Goal: Task Accomplishment & Management: Use online tool/utility

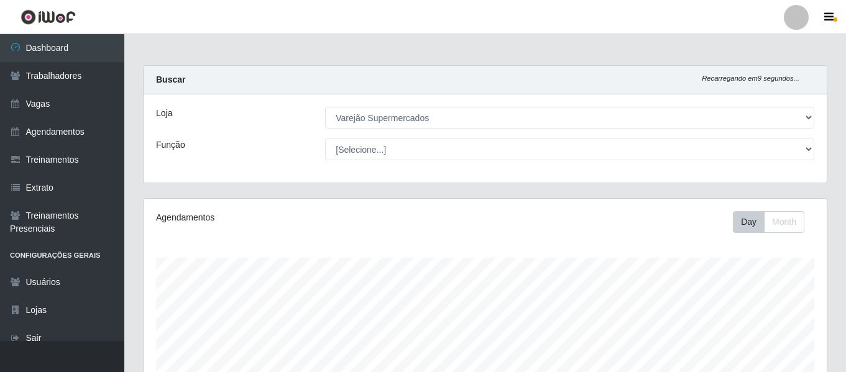
select select "237"
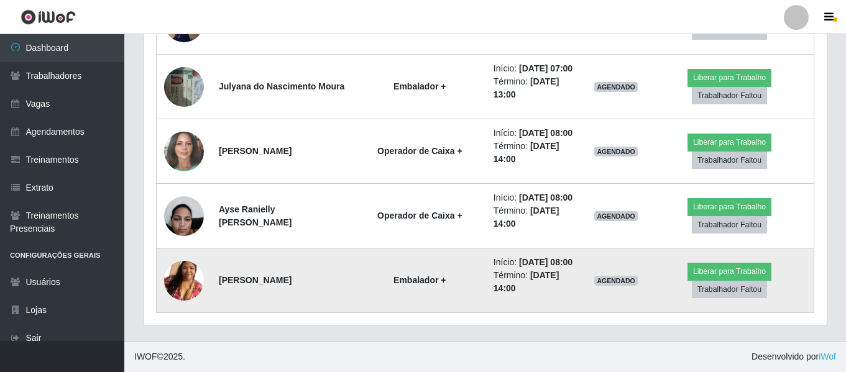
scroll to position [622, 0]
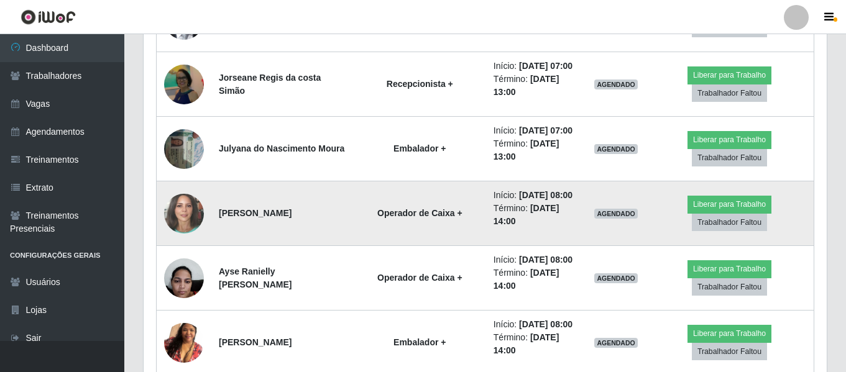
click at [193, 216] on img at bounding box center [184, 213] width 40 height 47
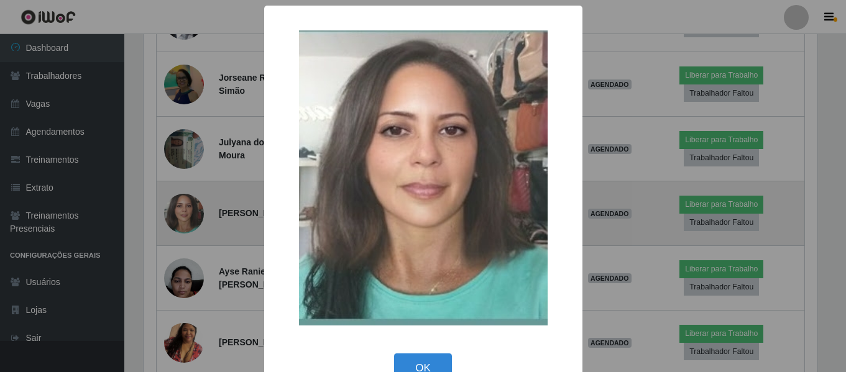
scroll to position [258, 677]
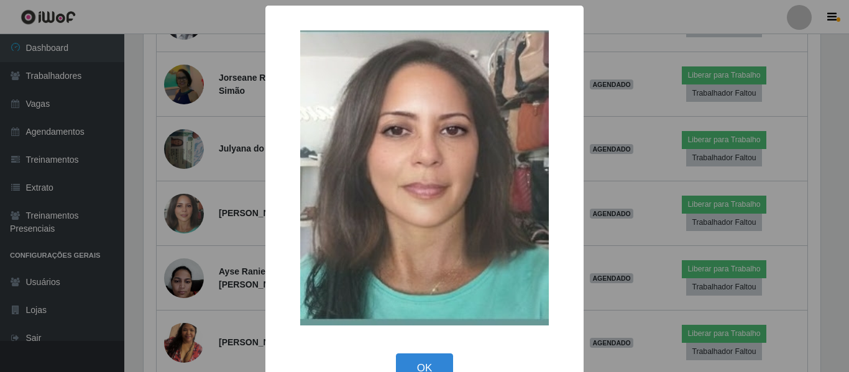
click at [183, 281] on div "× OK Cancel" at bounding box center [424, 186] width 849 height 372
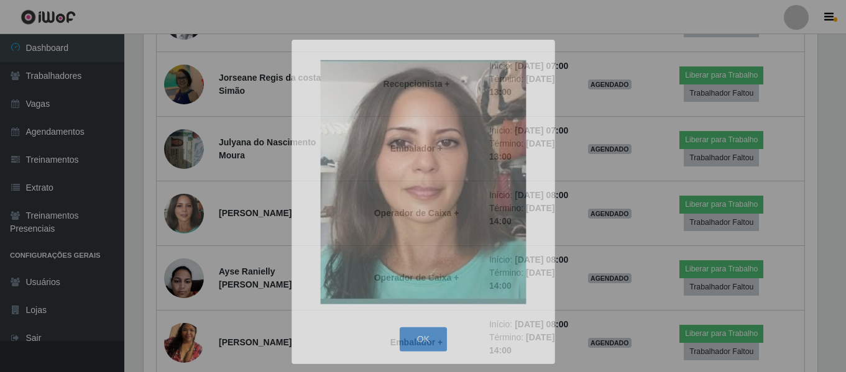
scroll to position [258, 683]
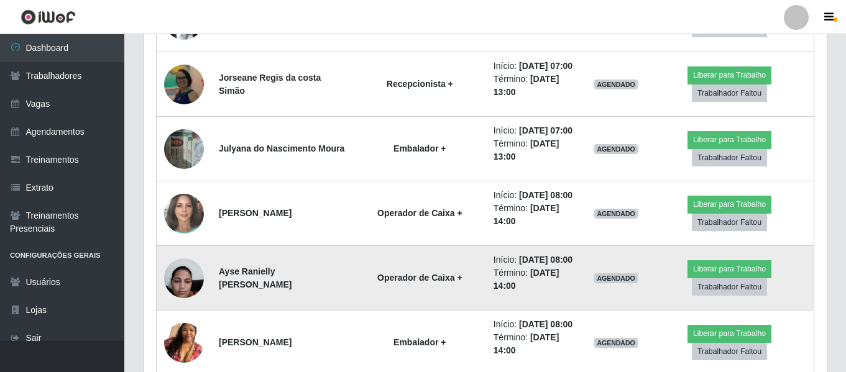
click at [175, 282] on img at bounding box center [184, 278] width 40 height 53
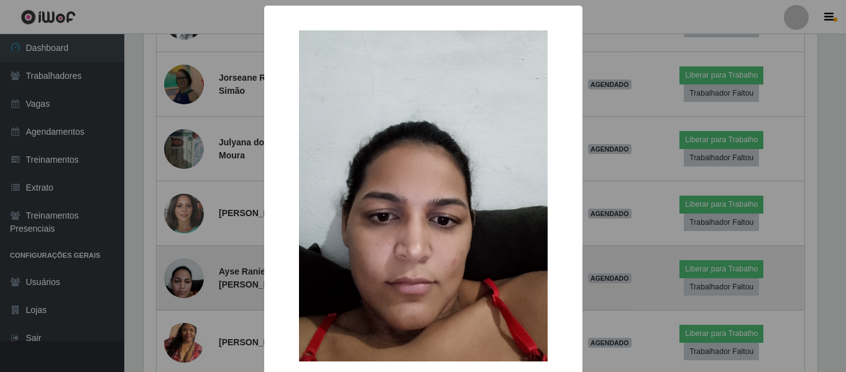
scroll to position [258, 677]
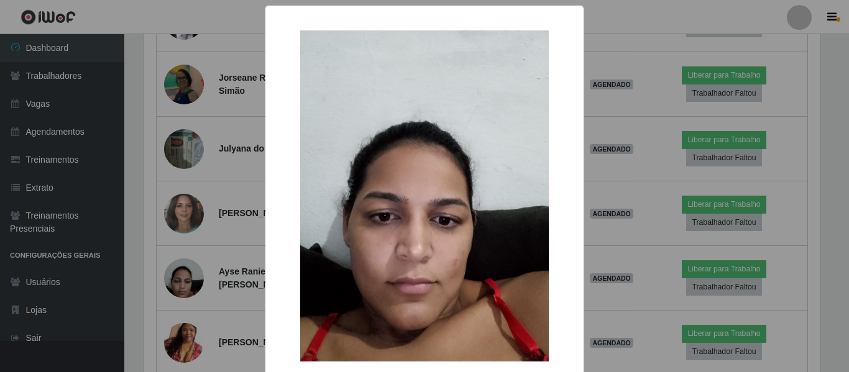
click at [176, 270] on div "× OK Cancel" at bounding box center [424, 186] width 849 height 372
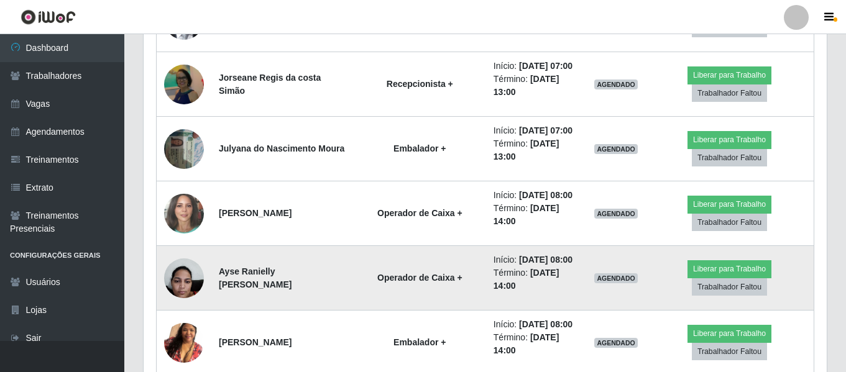
scroll to position [684, 0]
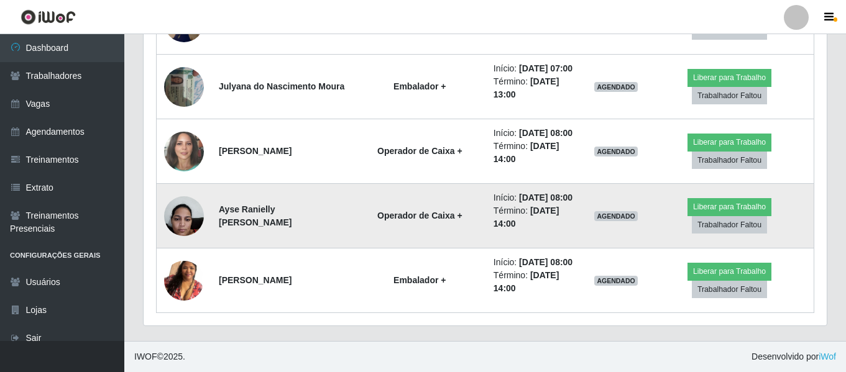
click at [186, 219] on img at bounding box center [184, 216] width 40 height 53
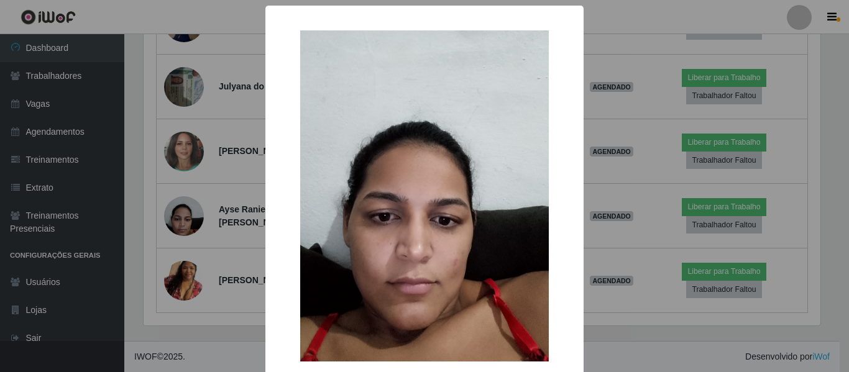
click at [188, 222] on div "× OK Cancel" at bounding box center [424, 186] width 849 height 372
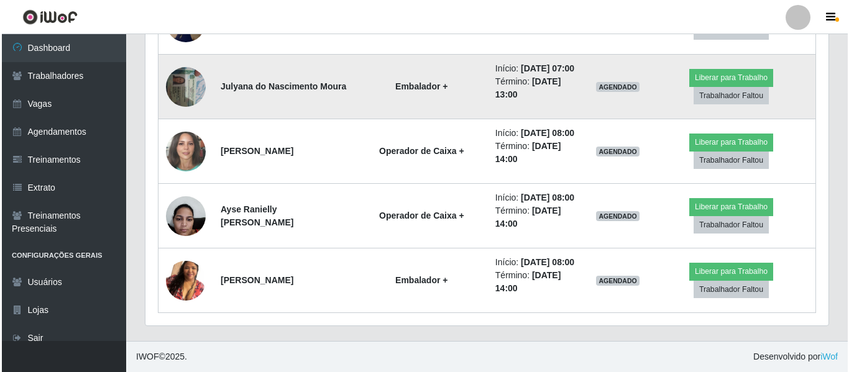
scroll to position [622, 0]
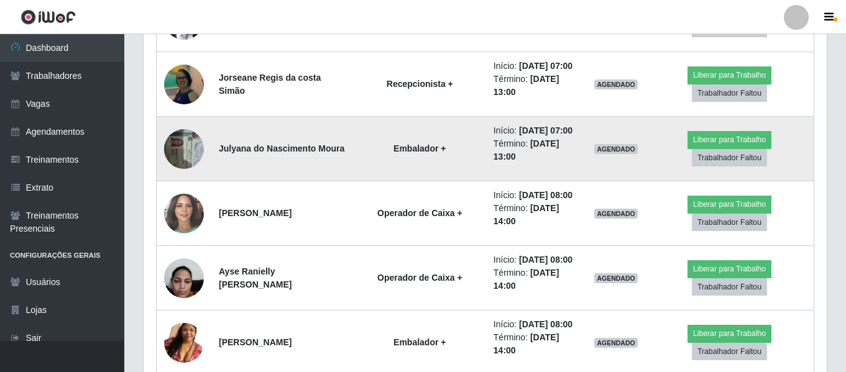
click at [186, 147] on img at bounding box center [184, 148] width 40 height 53
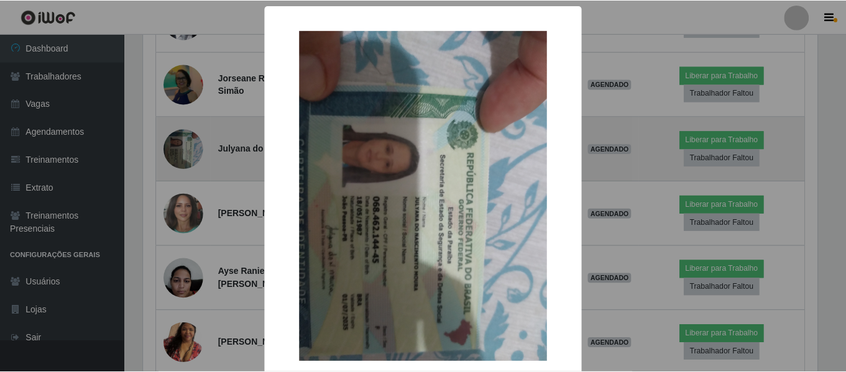
scroll to position [258, 677]
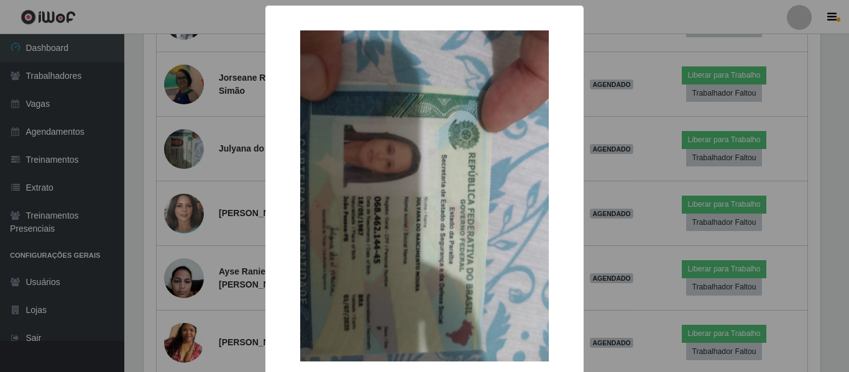
click at [200, 191] on div "× OK Cancel" at bounding box center [424, 186] width 849 height 372
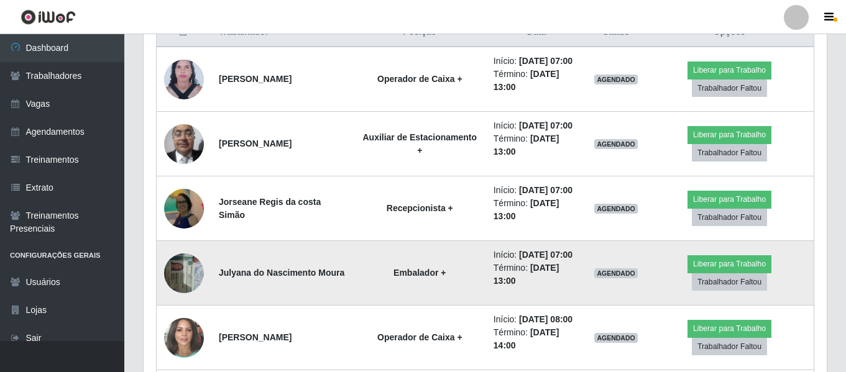
scroll to position [436, 0]
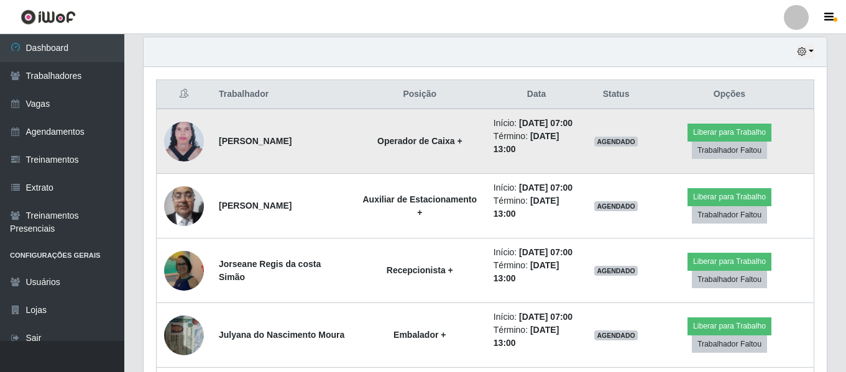
click at [173, 145] on img at bounding box center [184, 141] width 40 height 54
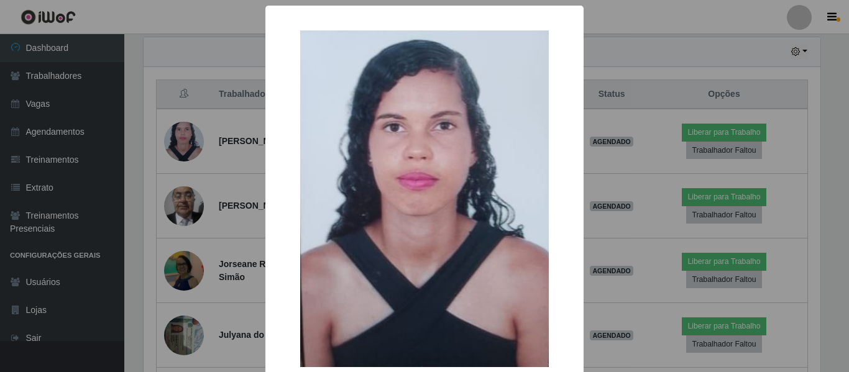
click at [177, 145] on div "× OK Cancel" at bounding box center [424, 186] width 849 height 372
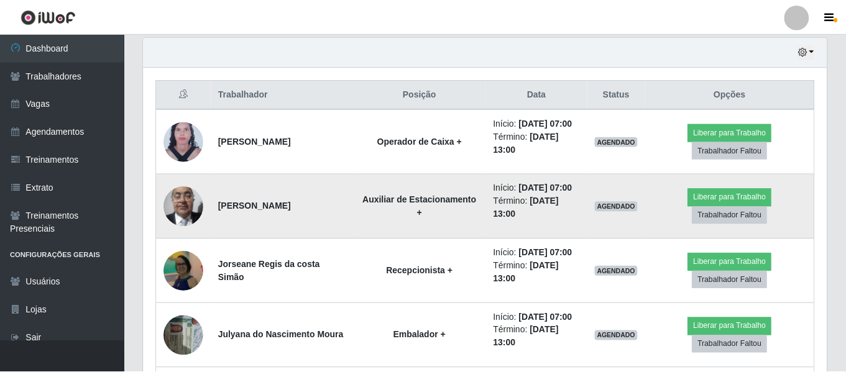
scroll to position [258, 683]
click at [184, 208] on img at bounding box center [184, 206] width 40 height 53
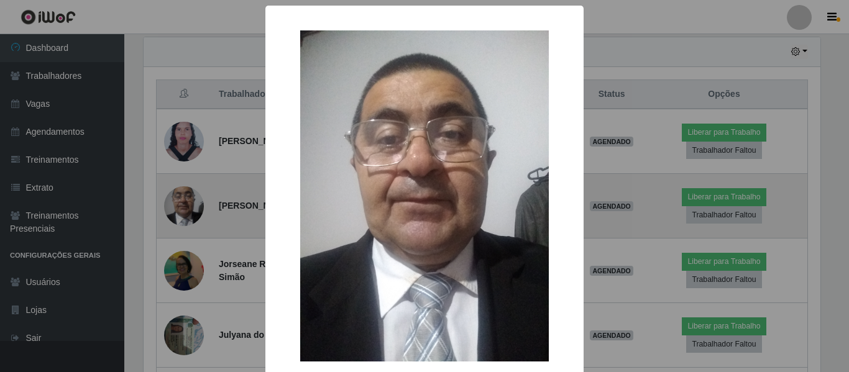
click at [184, 208] on div "× OK Cancel" at bounding box center [424, 186] width 849 height 372
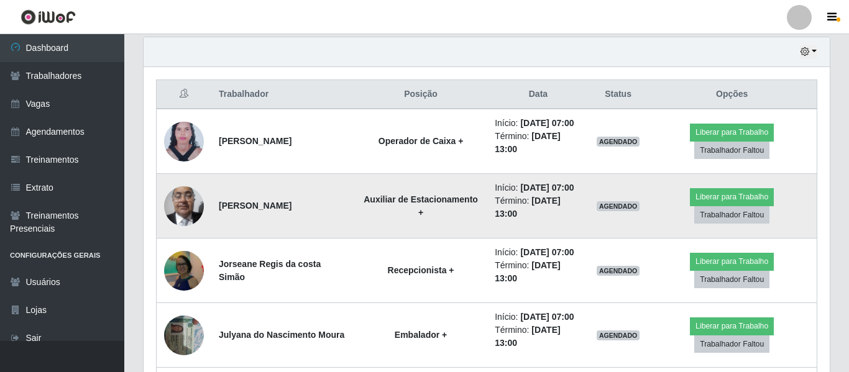
scroll to position [258, 683]
click at [184, 208] on img at bounding box center [184, 206] width 40 height 53
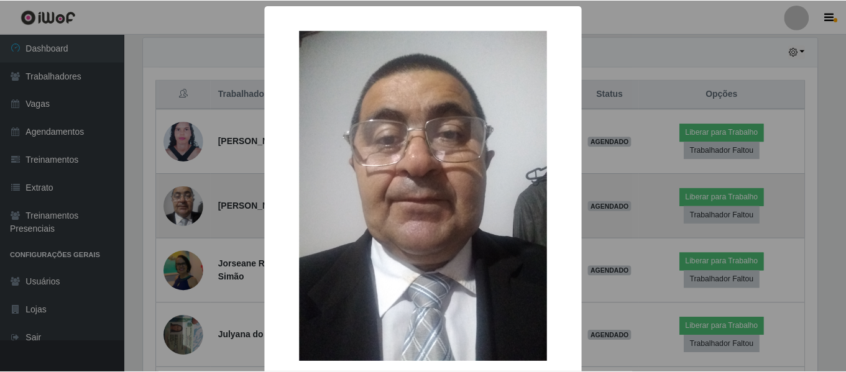
scroll to position [258, 677]
click at [184, 208] on div "× OK Cancel" at bounding box center [424, 186] width 849 height 372
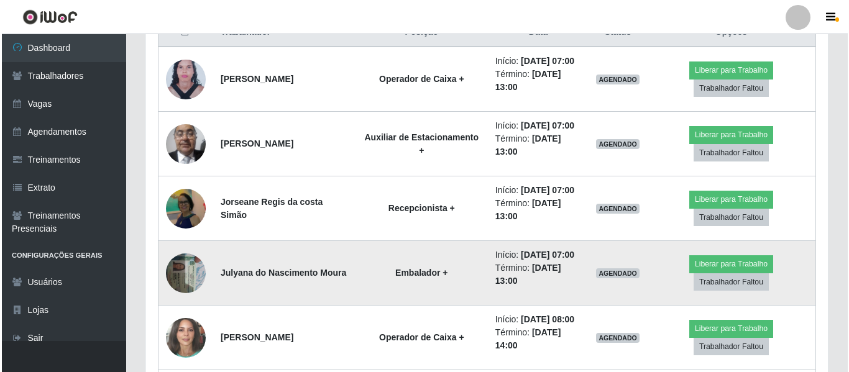
scroll to position [560, 0]
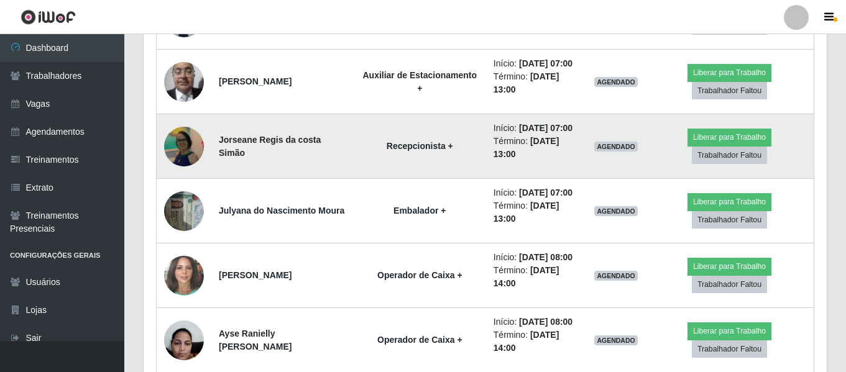
click at [181, 153] on img at bounding box center [184, 146] width 40 height 43
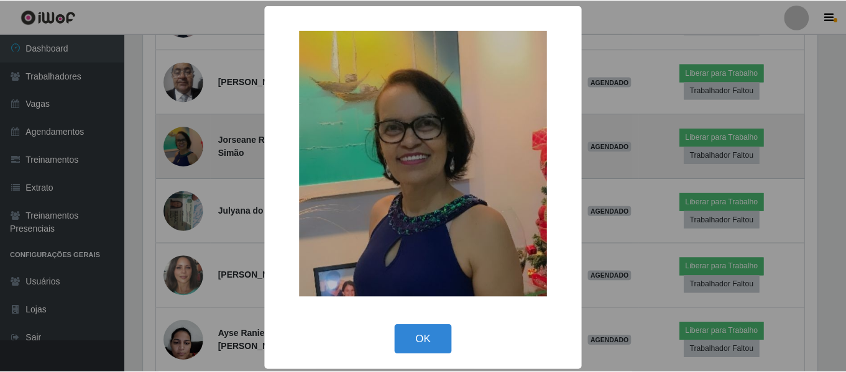
scroll to position [258, 677]
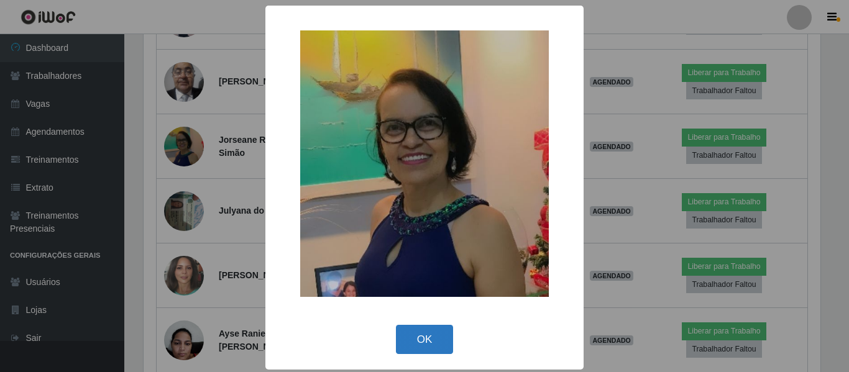
click at [423, 350] on button "OK" at bounding box center [425, 339] width 58 height 29
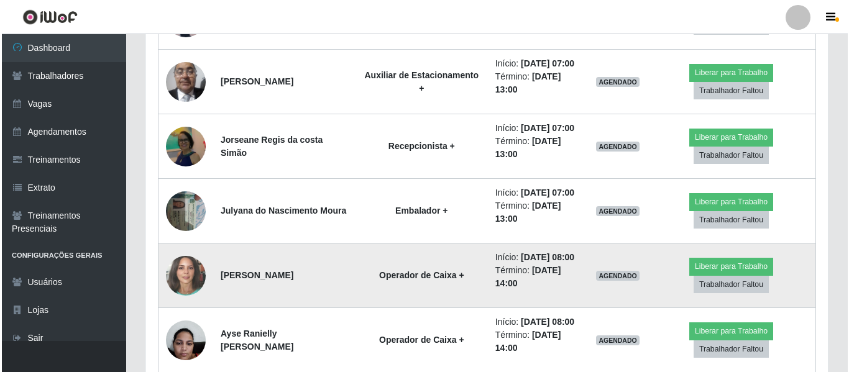
scroll to position [622, 0]
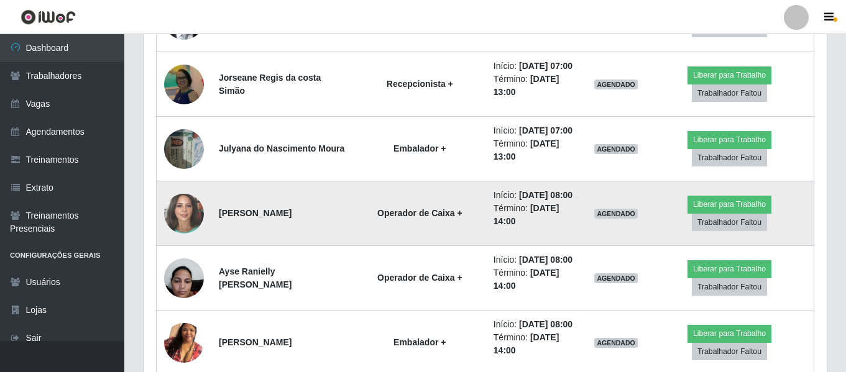
click at [173, 226] on img at bounding box center [184, 213] width 40 height 47
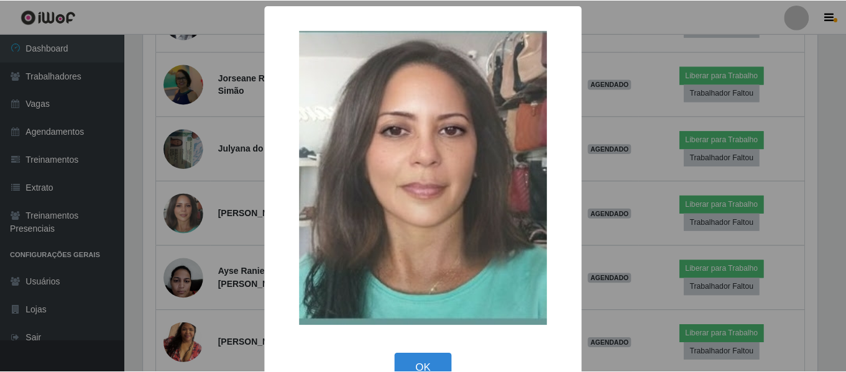
scroll to position [32, 0]
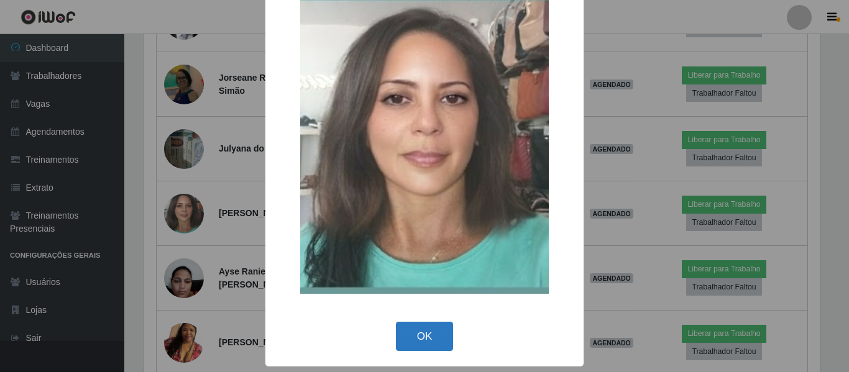
click at [408, 328] on button "OK" at bounding box center [425, 336] width 58 height 29
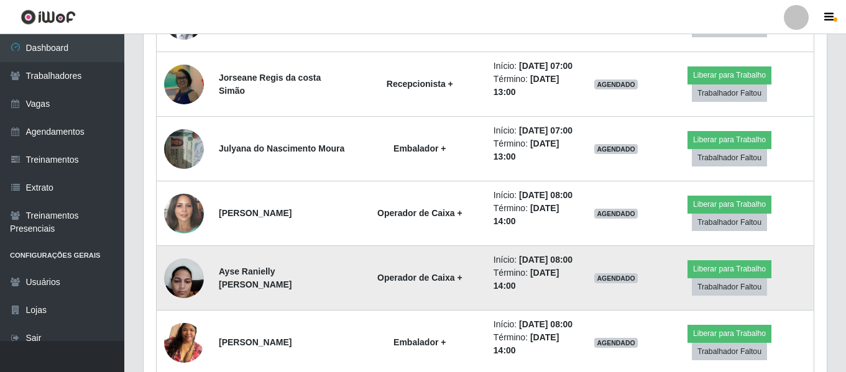
scroll to position [373, 0]
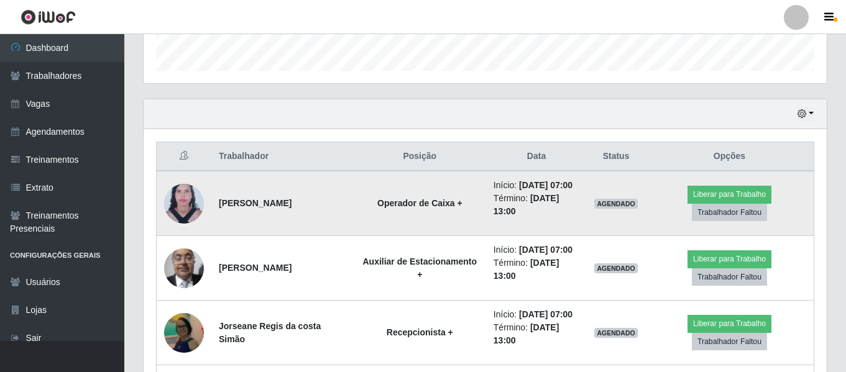
click at [175, 199] on img at bounding box center [184, 203] width 40 height 54
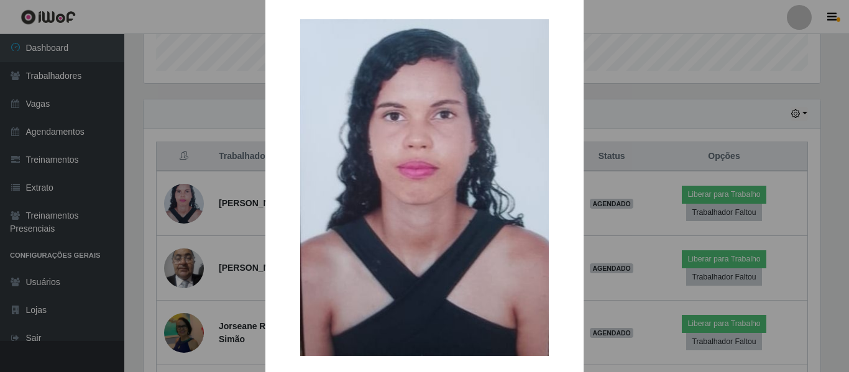
scroll to position [73, 0]
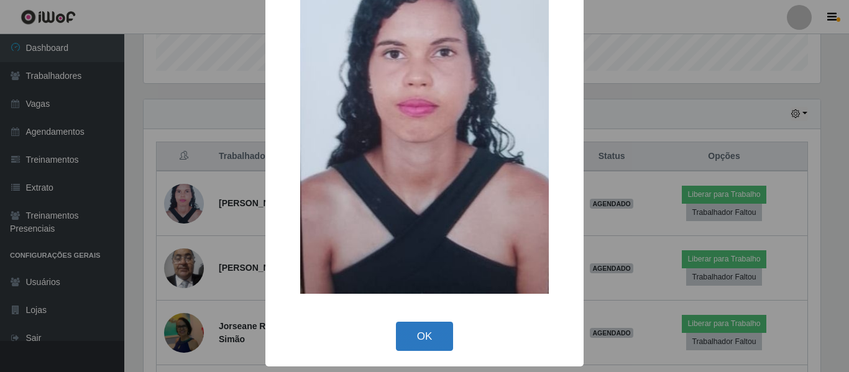
click at [413, 331] on button "OK" at bounding box center [425, 336] width 58 height 29
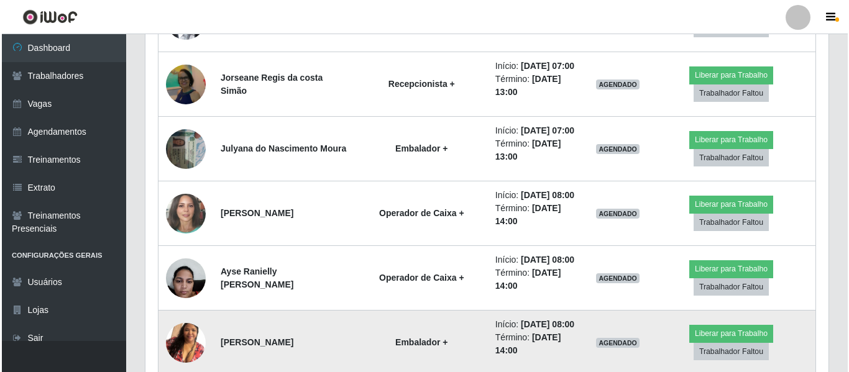
scroll to position [684, 0]
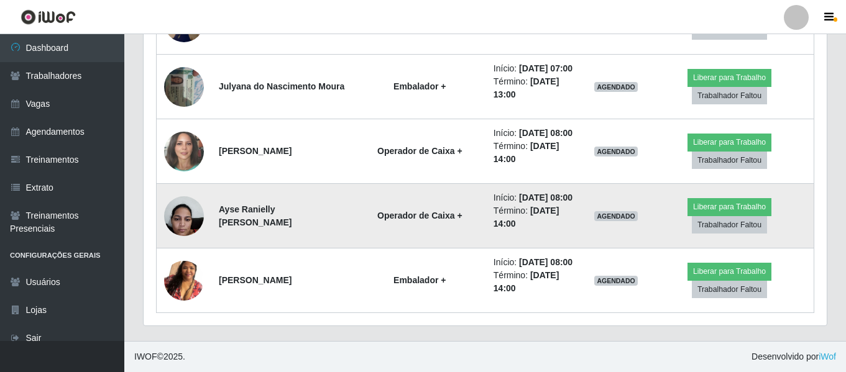
click at [178, 218] on img at bounding box center [184, 216] width 40 height 53
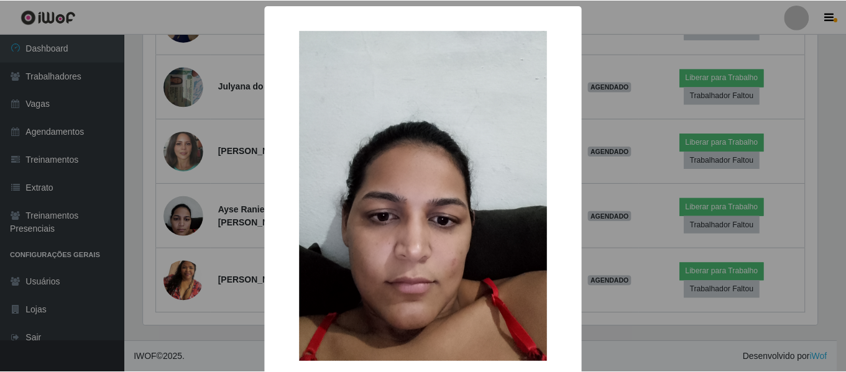
scroll to position [68, 0]
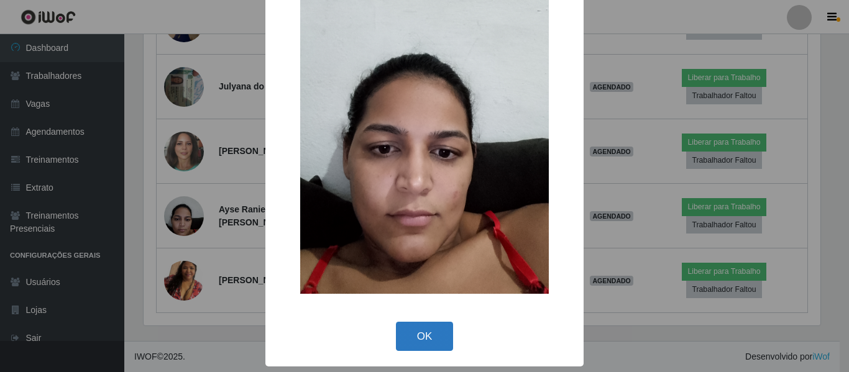
click at [398, 332] on button "OK" at bounding box center [425, 336] width 58 height 29
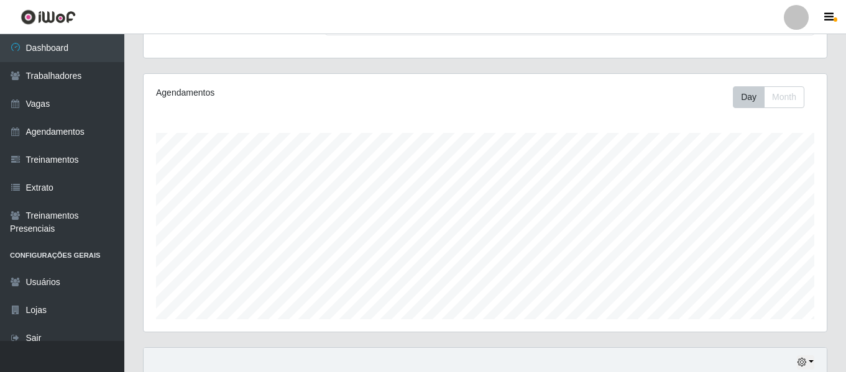
scroll to position [0, 0]
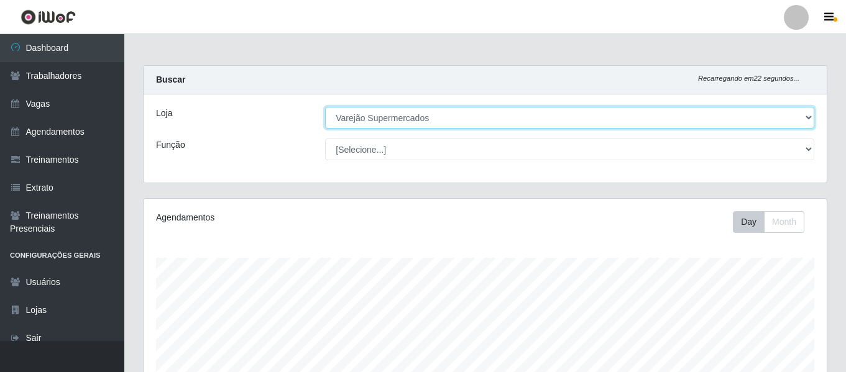
click at [463, 124] on select "[Selecione...] Varejão Supermercados" at bounding box center [569, 118] width 489 height 22
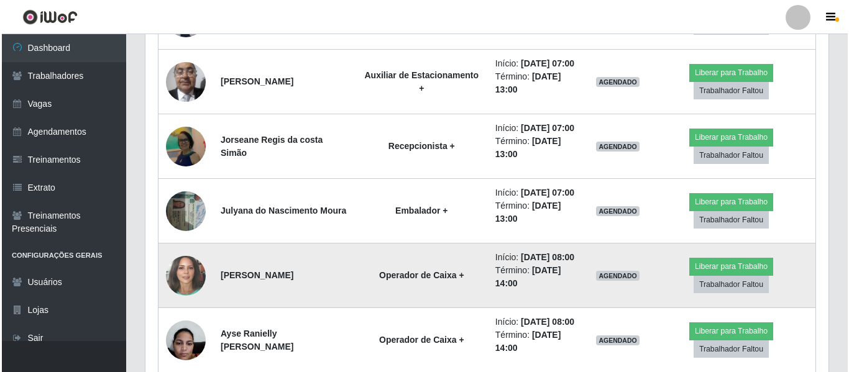
scroll to position [622, 0]
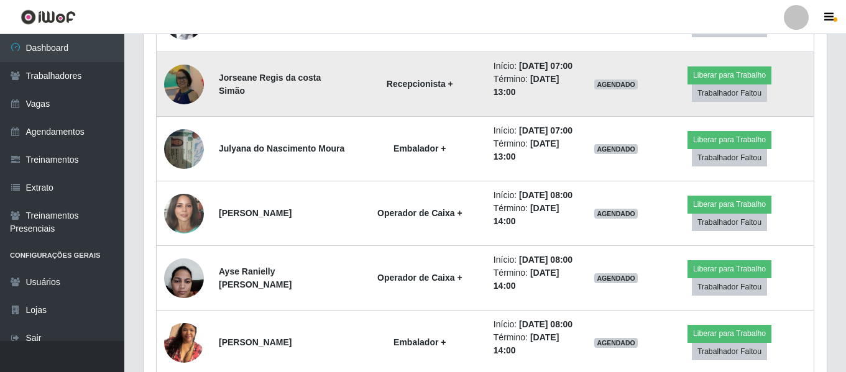
click at [190, 91] on img at bounding box center [184, 84] width 40 height 43
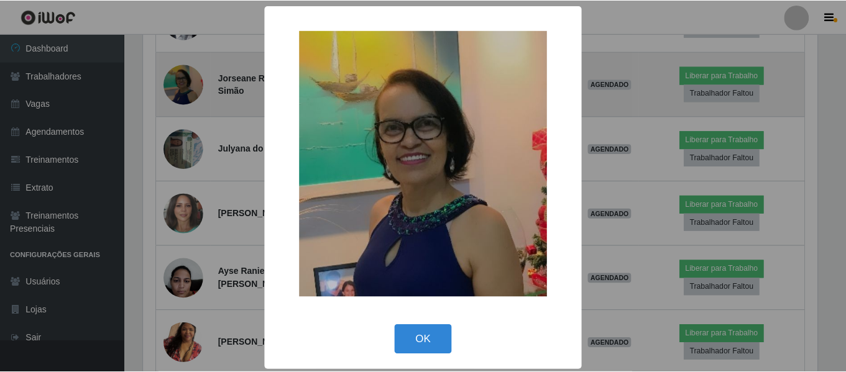
scroll to position [258, 677]
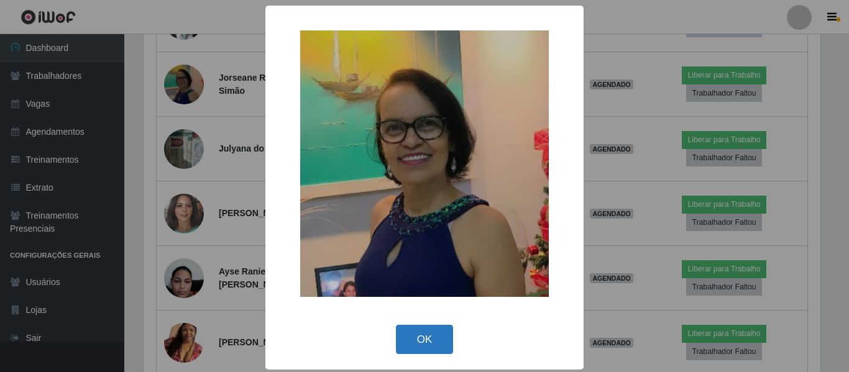
click at [423, 344] on button "OK" at bounding box center [425, 339] width 58 height 29
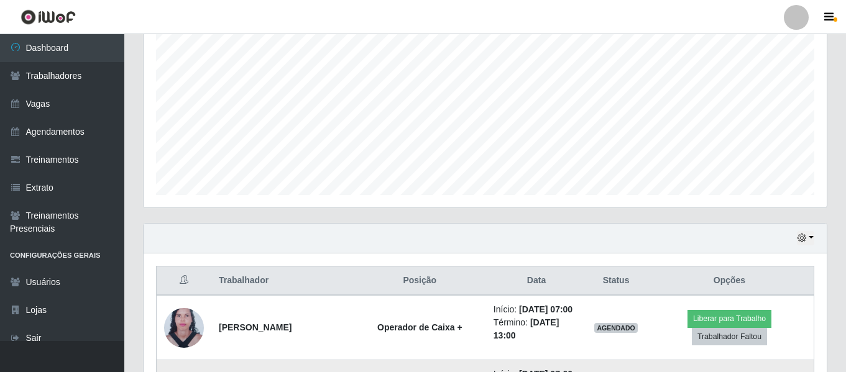
scroll to position [63, 0]
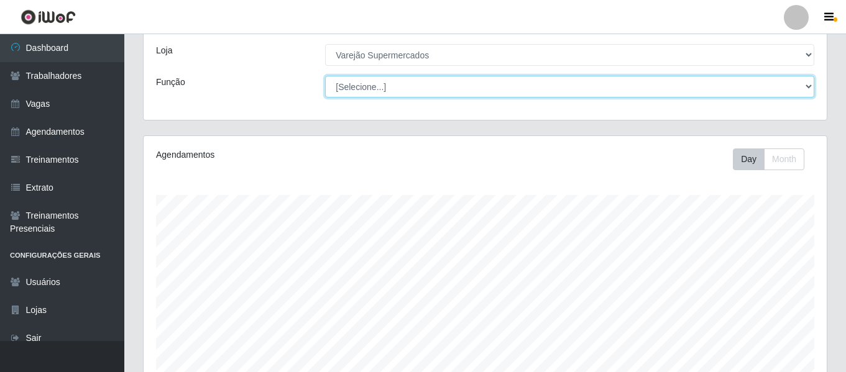
click at [457, 91] on select "[Selecione...] ASG ASG + ASG ++ Auxiliar de Estacionamento Auxiliar de Estacion…" at bounding box center [569, 87] width 489 height 22
click at [429, 81] on select "[Selecione...] ASG ASG + ASG ++ Auxiliar de Estacionamento Auxiliar de Estacion…" at bounding box center [569, 87] width 489 height 22
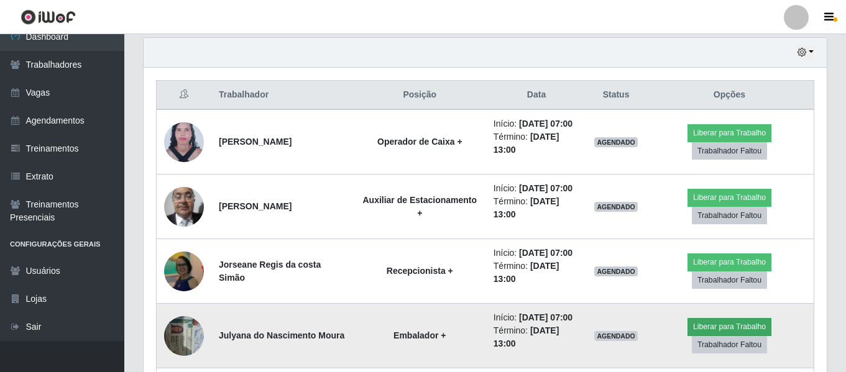
scroll to position [497, 0]
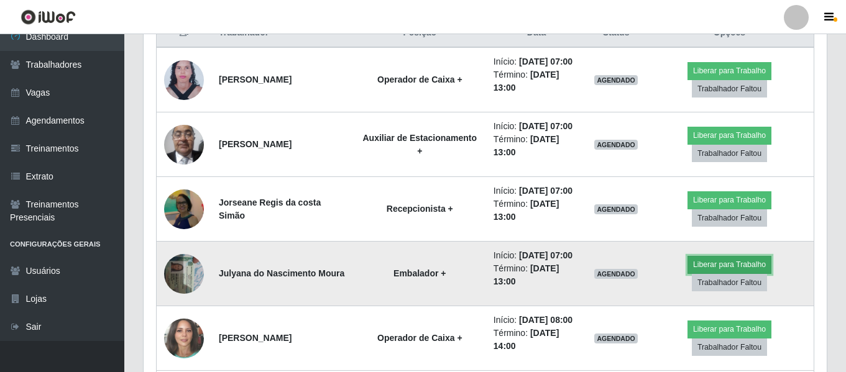
click at [734, 266] on button "Liberar para Trabalho" at bounding box center [729, 264] width 84 height 17
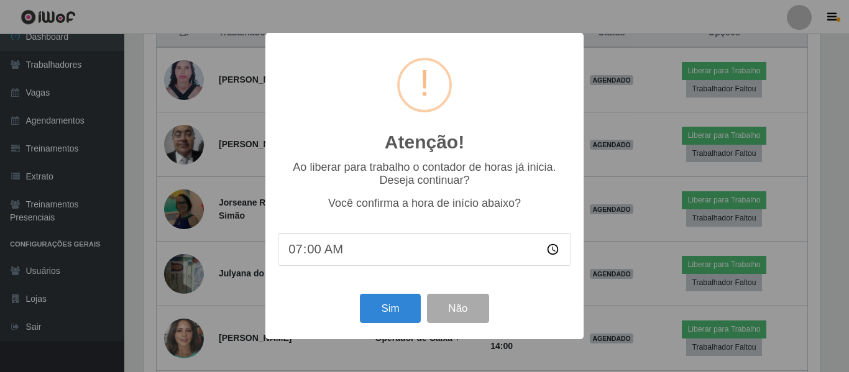
click at [337, 250] on input "07:00" at bounding box center [424, 249] width 293 height 33
click at [387, 309] on button "Sim" at bounding box center [390, 308] width 60 height 29
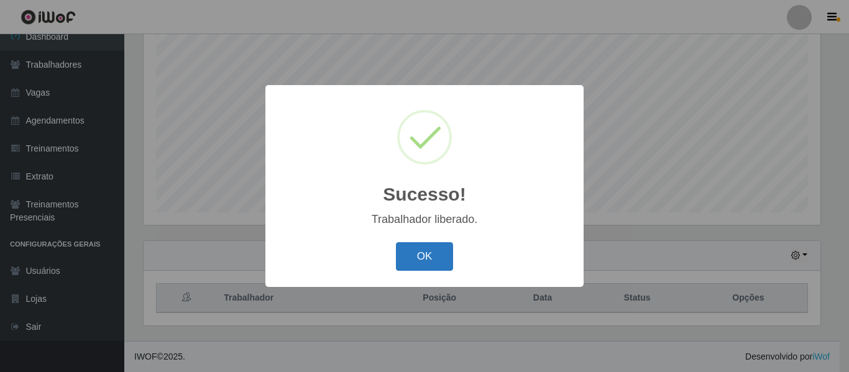
click at [424, 260] on button "OK" at bounding box center [425, 256] width 58 height 29
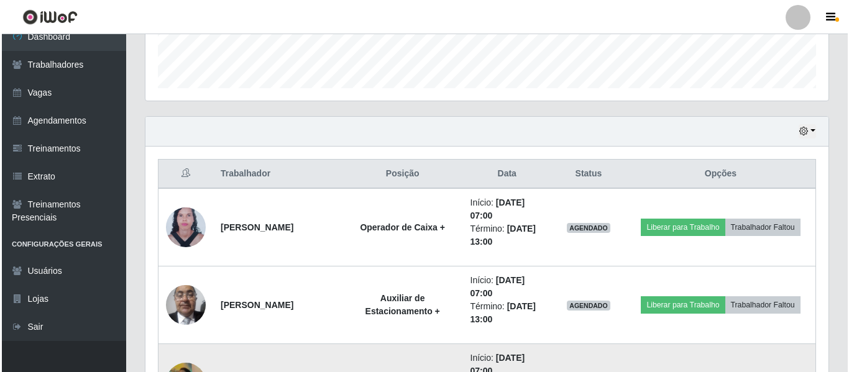
scroll to position [543, 0]
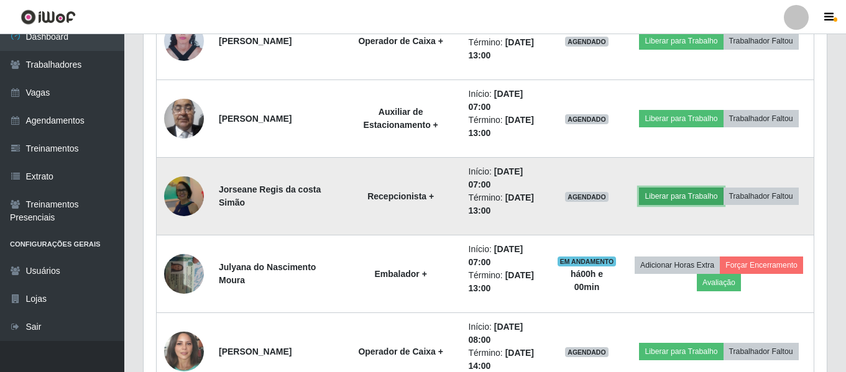
click at [678, 198] on button "Liberar para Trabalho" at bounding box center [681, 196] width 84 height 17
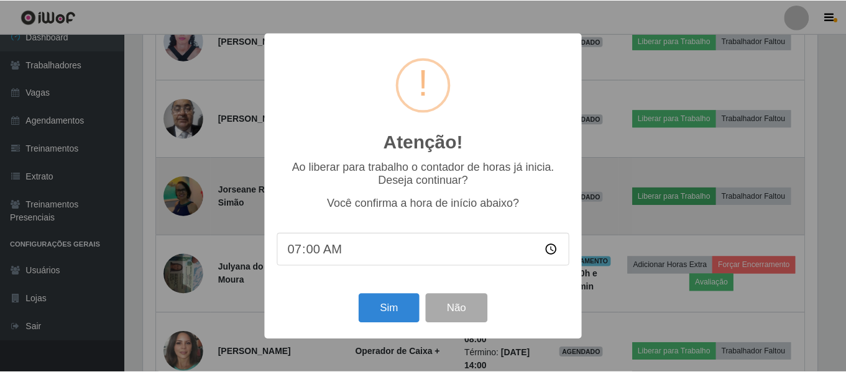
scroll to position [258, 677]
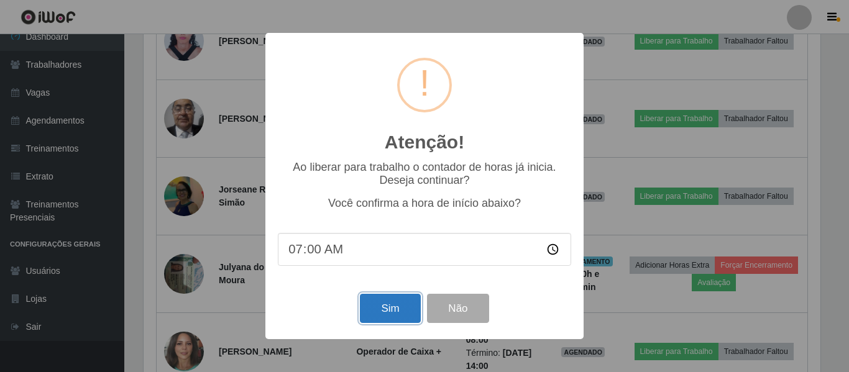
click at [393, 311] on button "Sim" at bounding box center [390, 308] width 60 height 29
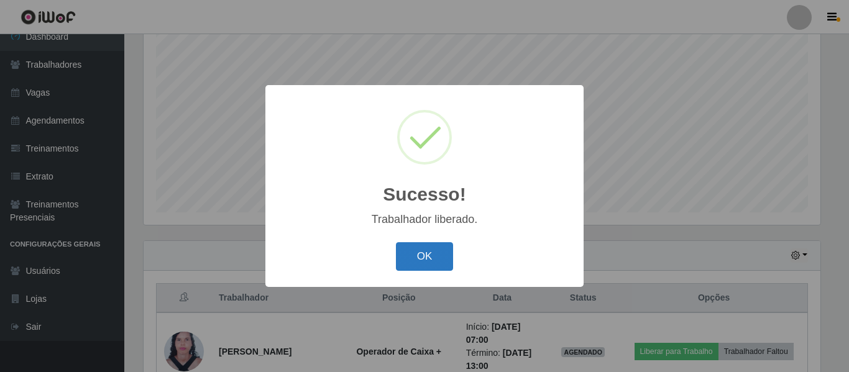
click at [436, 265] on button "OK" at bounding box center [425, 256] width 58 height 29
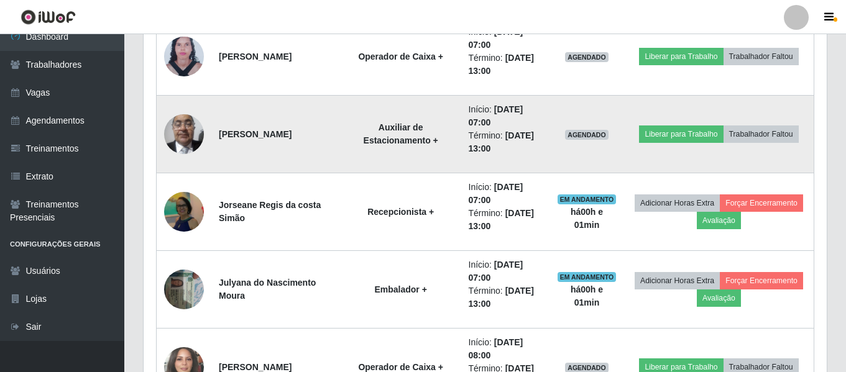
scroll to position [465, 0]
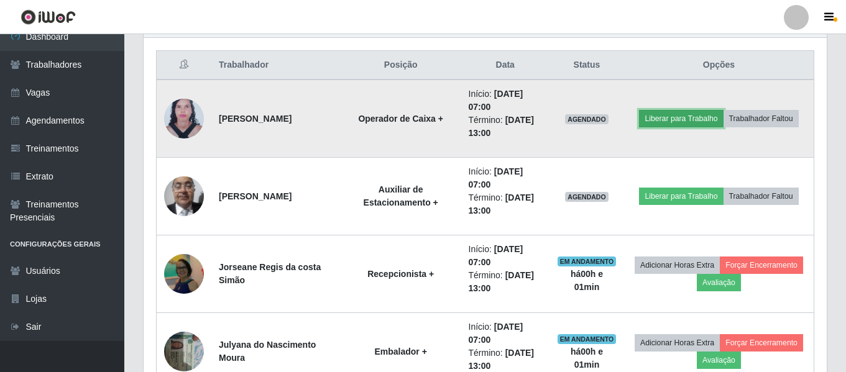
click at [653, 117] on button "Liberar para Trabalho" at bounding box center [681, 118] width 84 height 17
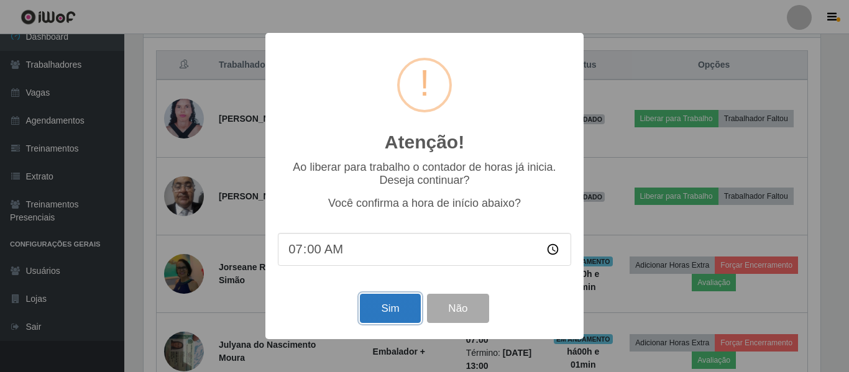
click at [386, 314] on button "Sim" at bounding box center [390, 308] width 60 height 29
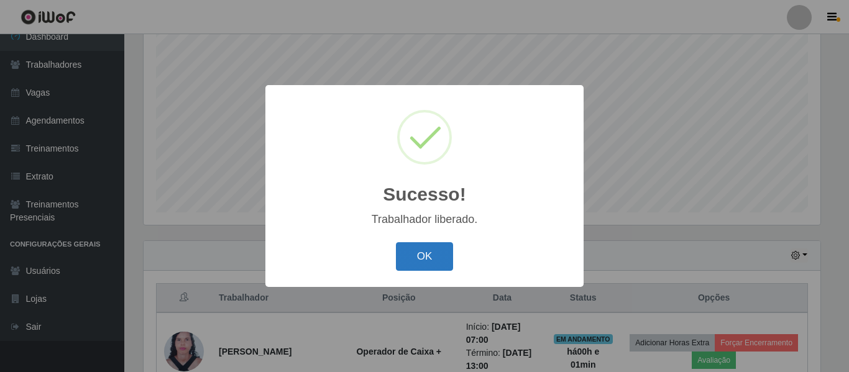
click at [420, 250] on button "OK" at bounding box center [425, 256] width 58 height 29
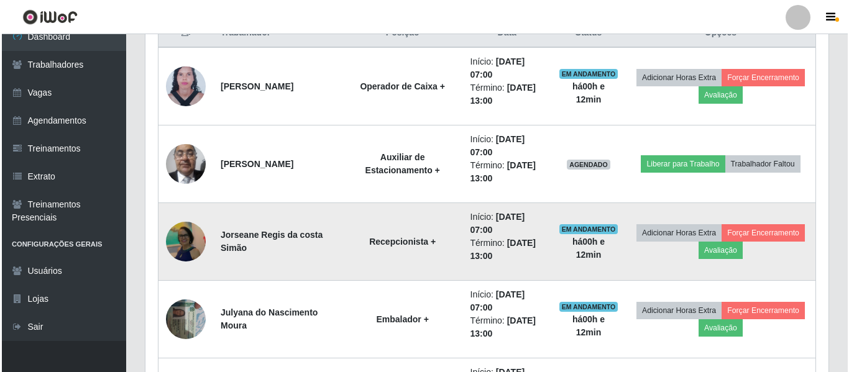
scroll to position [559, 0]
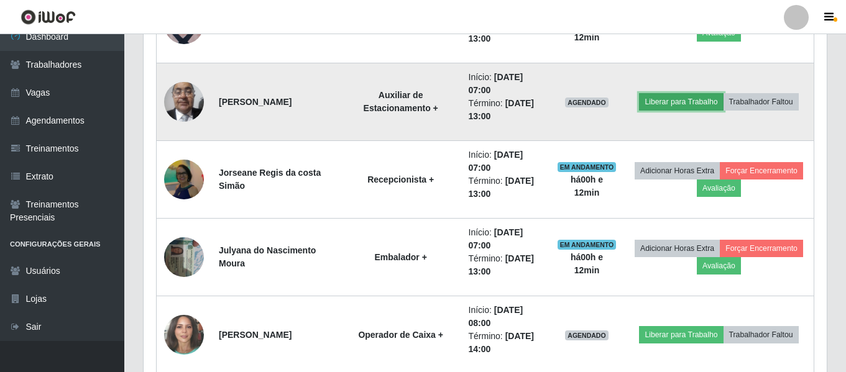
click at [689, 105] on button "Liberar para Trabalho" at bounding box center [681, 101] width 84 height 17
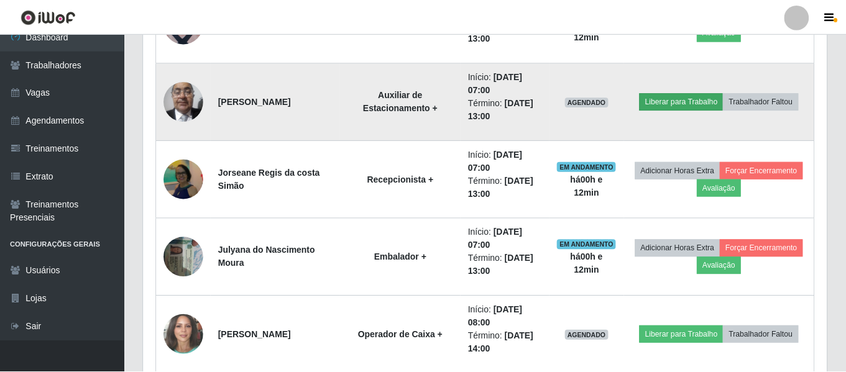
scroll to position [258, 677]
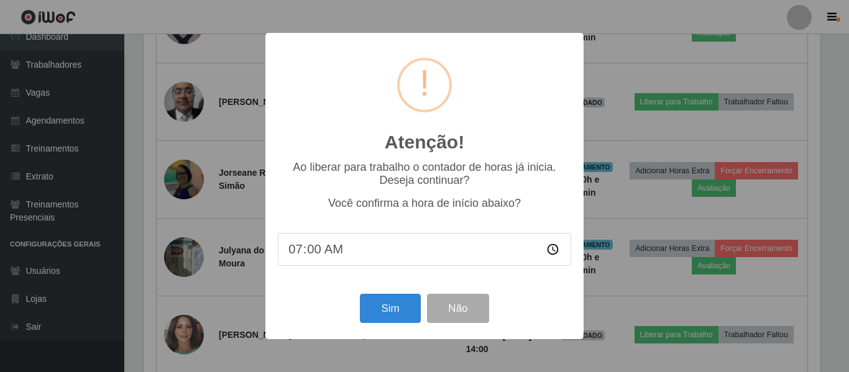
click at [325, 226] on div "Ao liberar para trabalho o contador de horas já inicia. Deseja continuar? Você …" at bounding box center [424, 219] width 293 height 117
click at [333, 242] on input "07:00" at bounding box center [424, 249] width 293 height 33
click at [333, 253] on input "07:00" at bounding box center [424, 249] width 293 height 33
type input "07:12"
click at [388, 313] on button "Sim" at bounding box center [390, 308] width 60 height 29
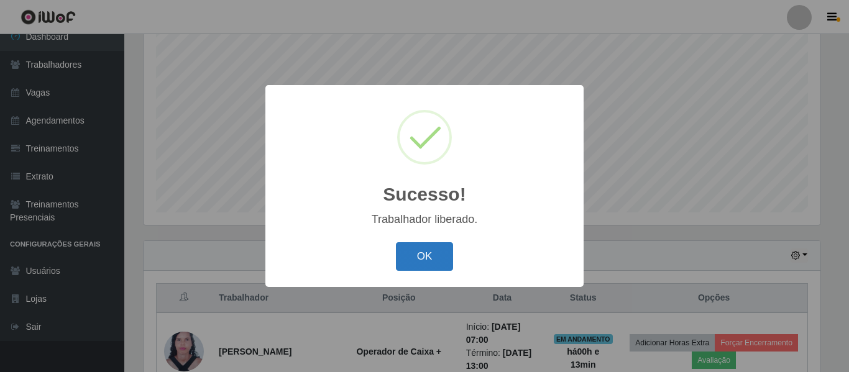
click at [427, 245] on button "OK" at bounding box center [425, 256] width 58 height 29
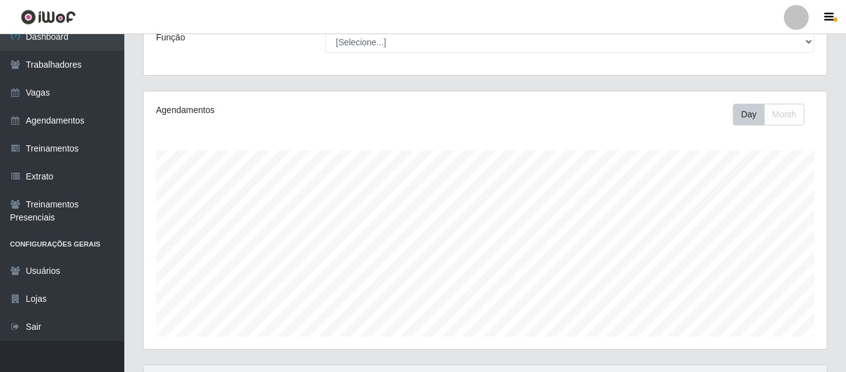
scroll to position [0, 0]
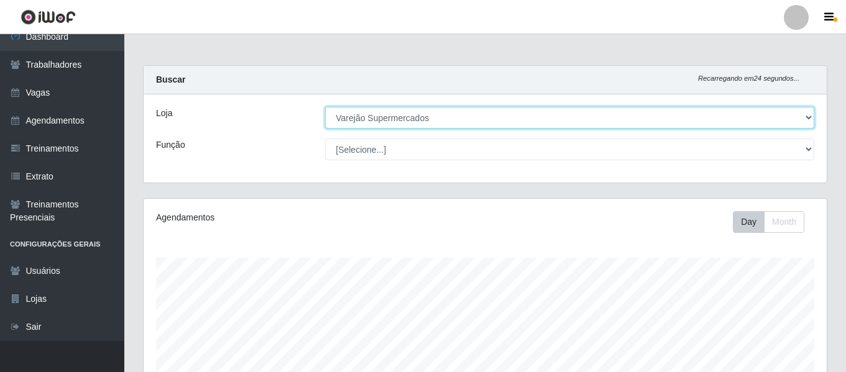
click at [475, 117] on select "[Selecione...] Varejão Supermercados" at bounding box center [569, 118] width 489 height 22
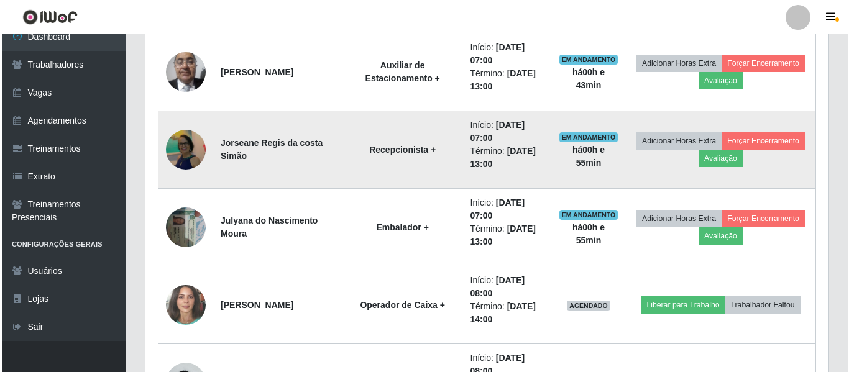
scroll to position [651, 0]
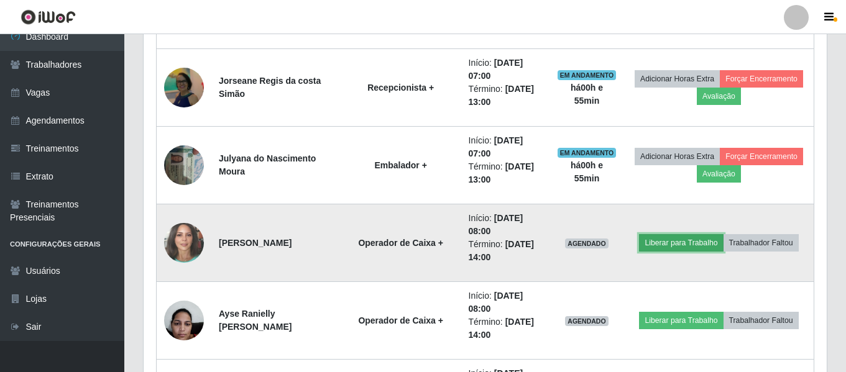
click at [684, 241] on button "Liberar para Trabalho" at bounding box center [681, 242] width 84 height 17
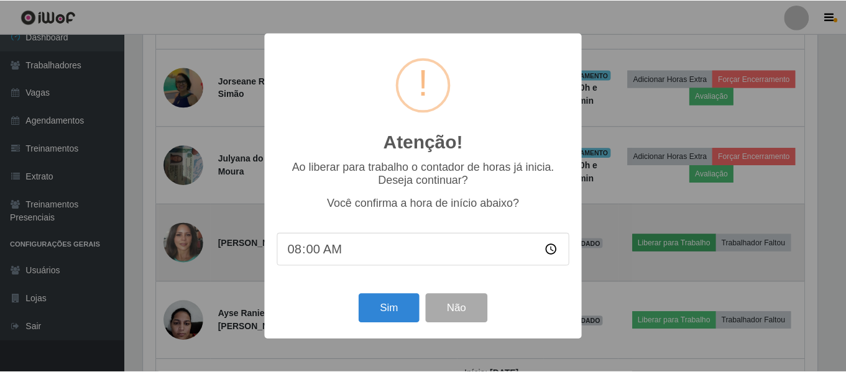
scroll to position [258, 677]
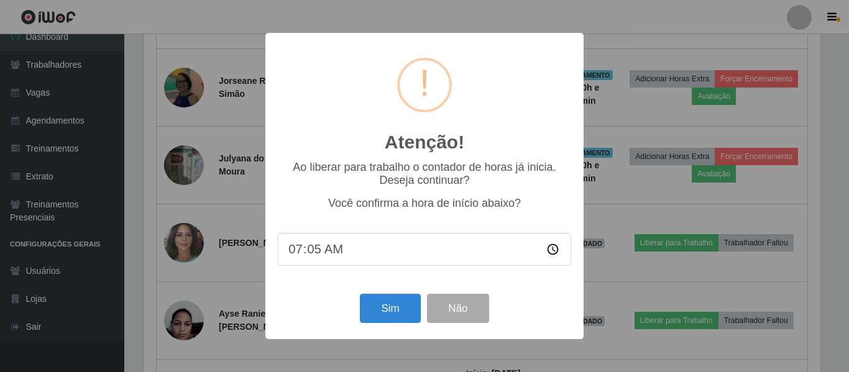
type input "07:56"
click at [382, 323] on button "Sim" at bounding box center [390, 308] width 60 height 29
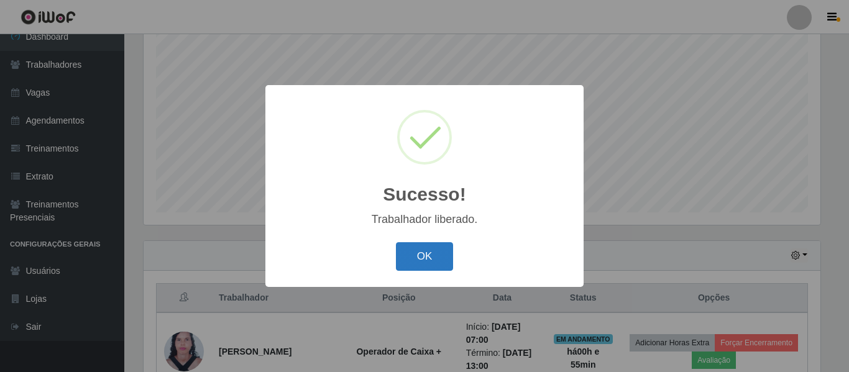
click at [418, 255] on button "OK" at bounding box center [425, 256] width 58 height 29
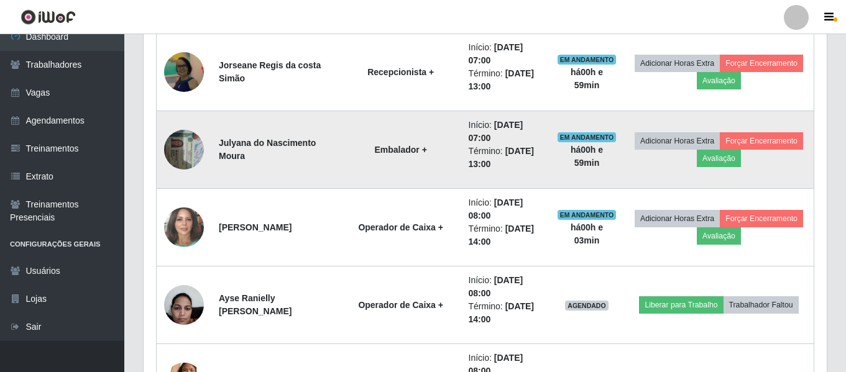
scroll to position [776, 0]
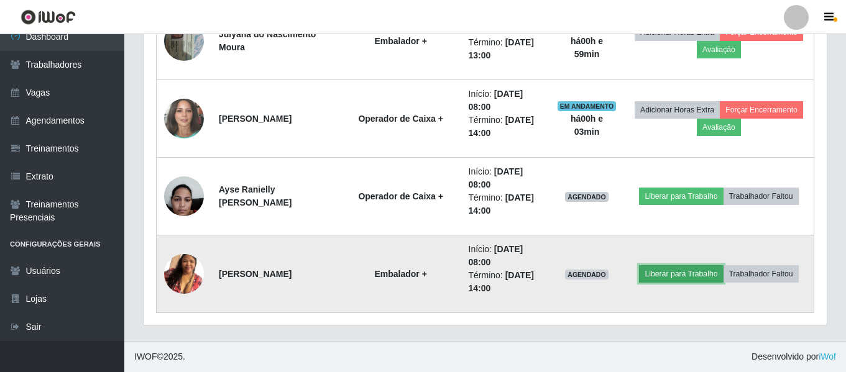
click at [679, 268] on button "Liberar para Trabalho" at bounding box center [681, 273] width 84 height 17
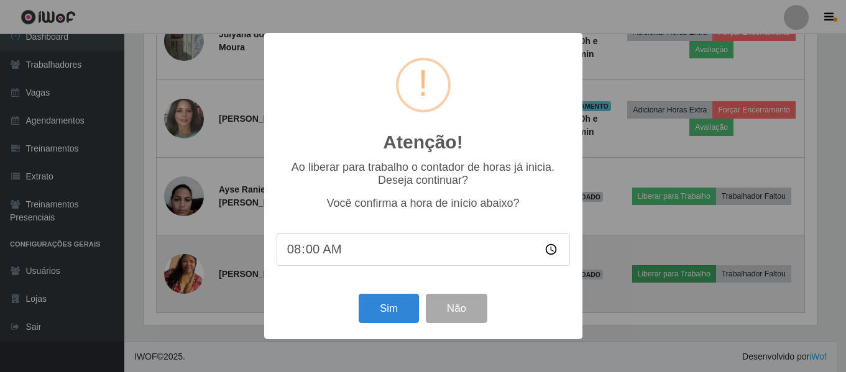
scroll to position [258, 677]
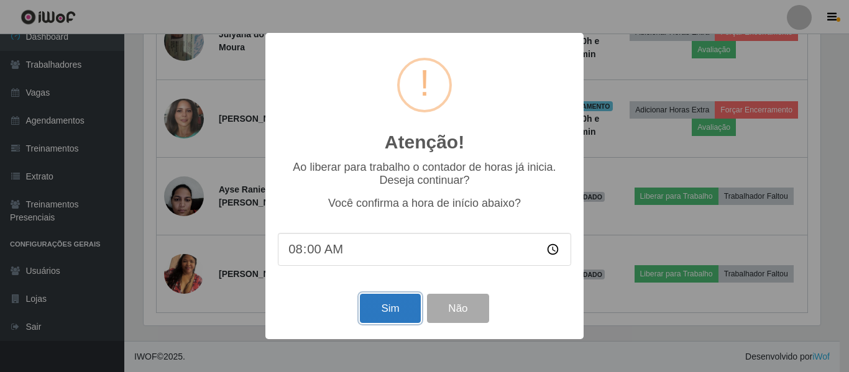
click at [380, 310] on button "Sim" at bounding box center [390, 308] width 60 height 29
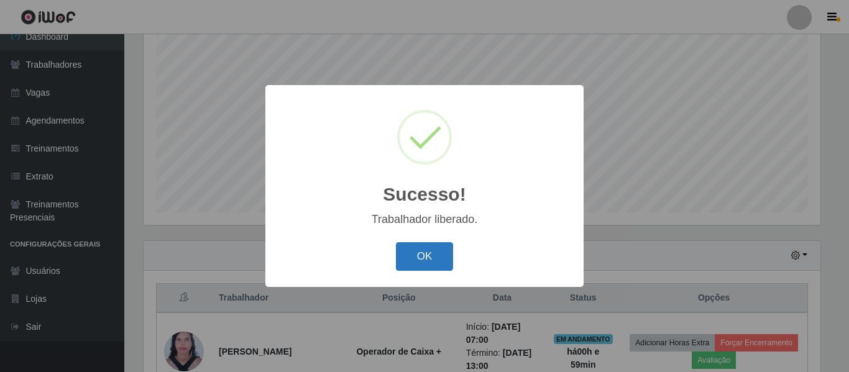
click at [413, 263] on button "OK" at bounding box center [425, 256] width 58 height 29
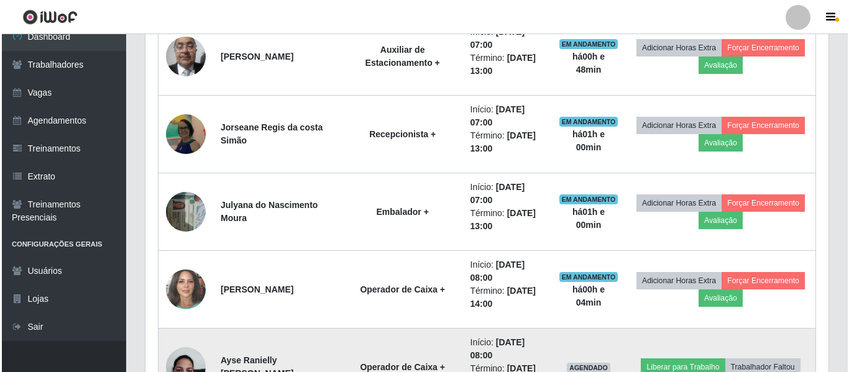
scroll to position [729, 0]
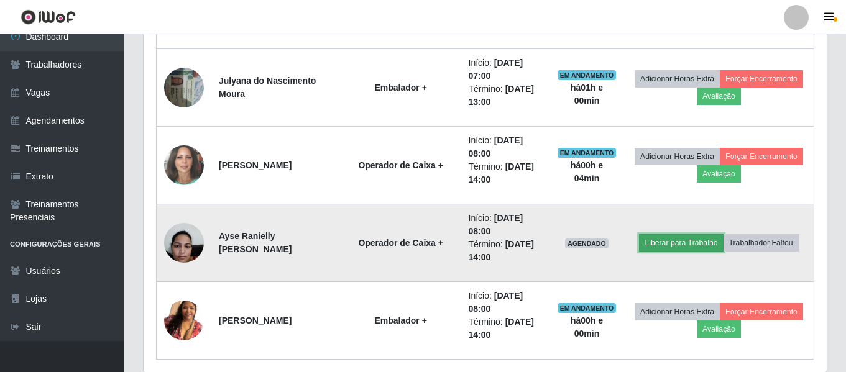
click at [677, 241] on button "Liberar para Trabalho" at bounding box center [681, 242] width 84 height 17
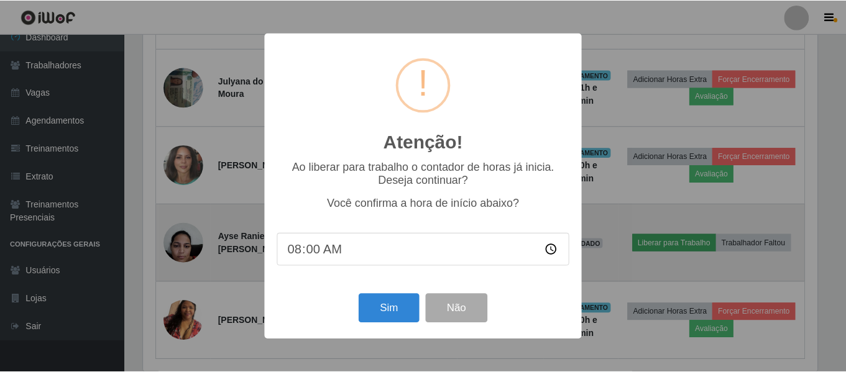
scroll to position [258, 677]
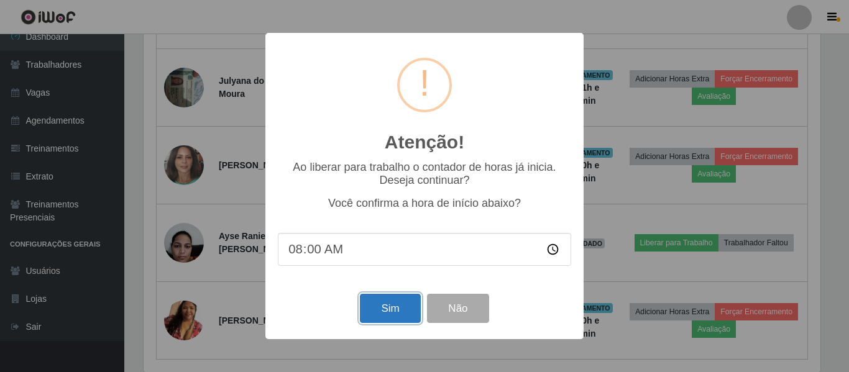
click at [366, 316] on button "Sim" at bounding box center [390, 308] width 60 height 29
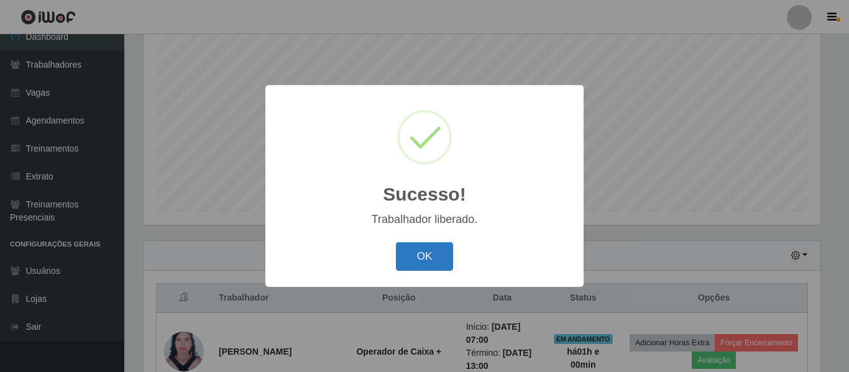
click at [399, 244] on button "OK" at bounding box center [425, 256] width 58 height 29
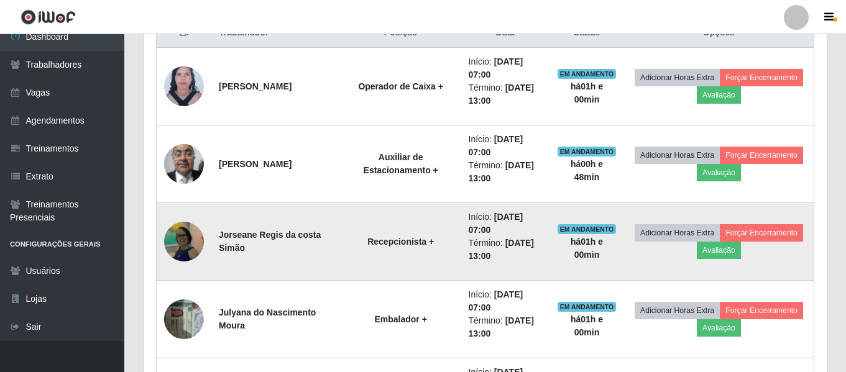
scroll to position [559, 0]
